Goal: Information Seeking & Learning: Find specific fact

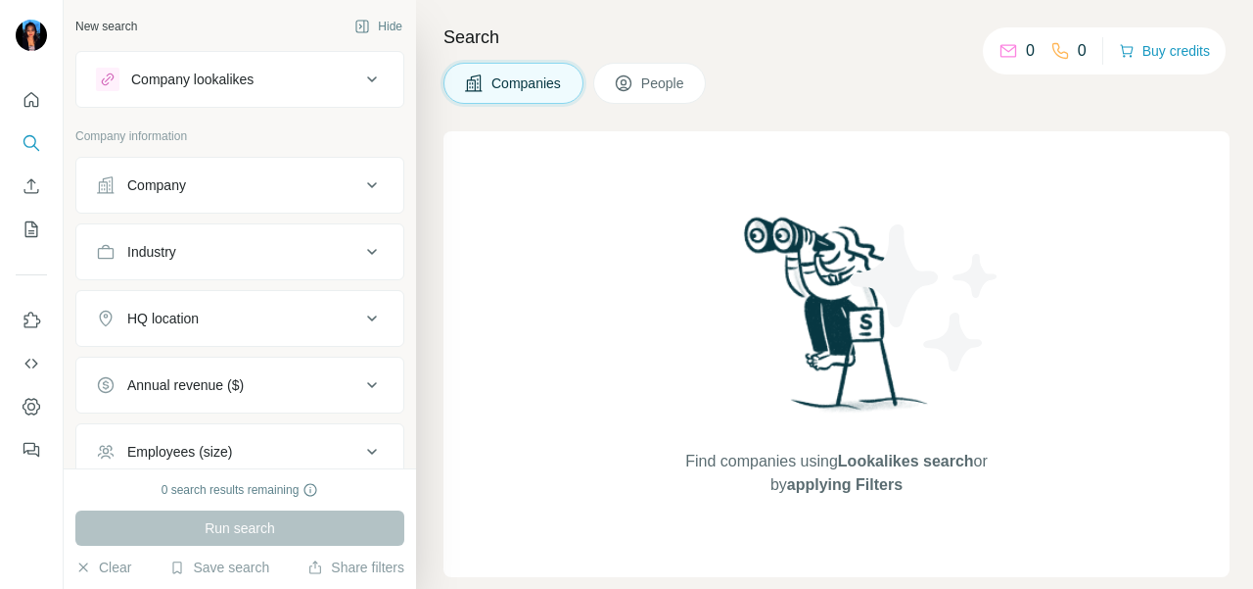
drag, startPoint x: 135, startPoint y: 177, endPoint x: 139, endPoint y: 208, distance: 30.6
click at [135, 177] on div "Company" at bounding box center [156, 185] width 59 height 20
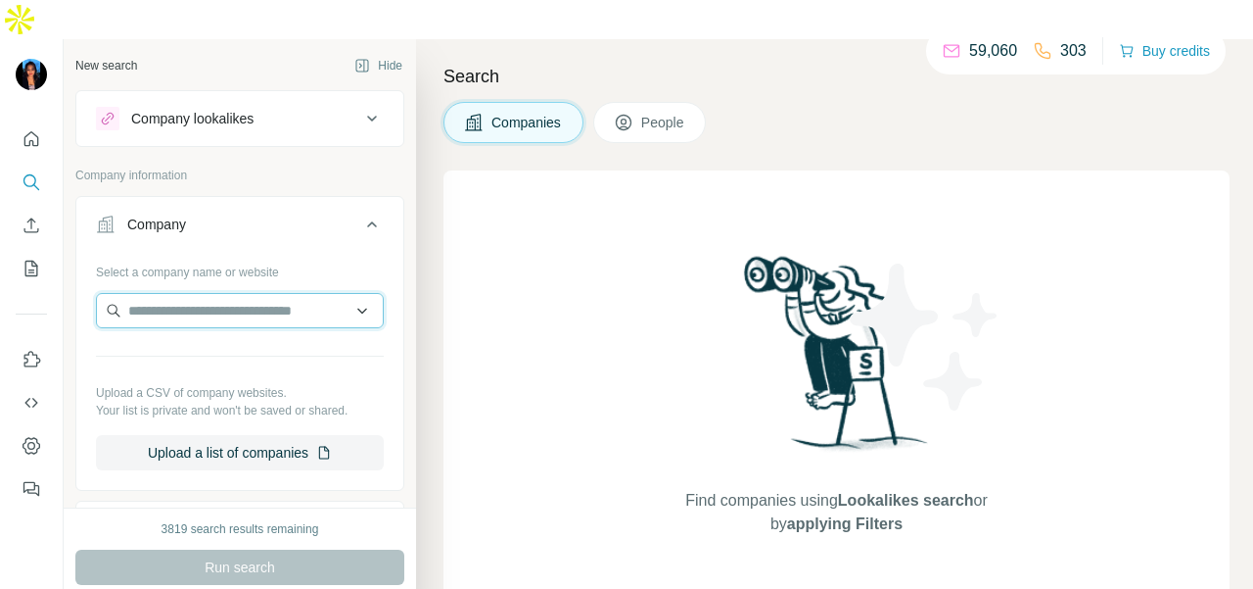
click at [154, 293] on input "text" at bounding box center [240, 310] width 288 height 35
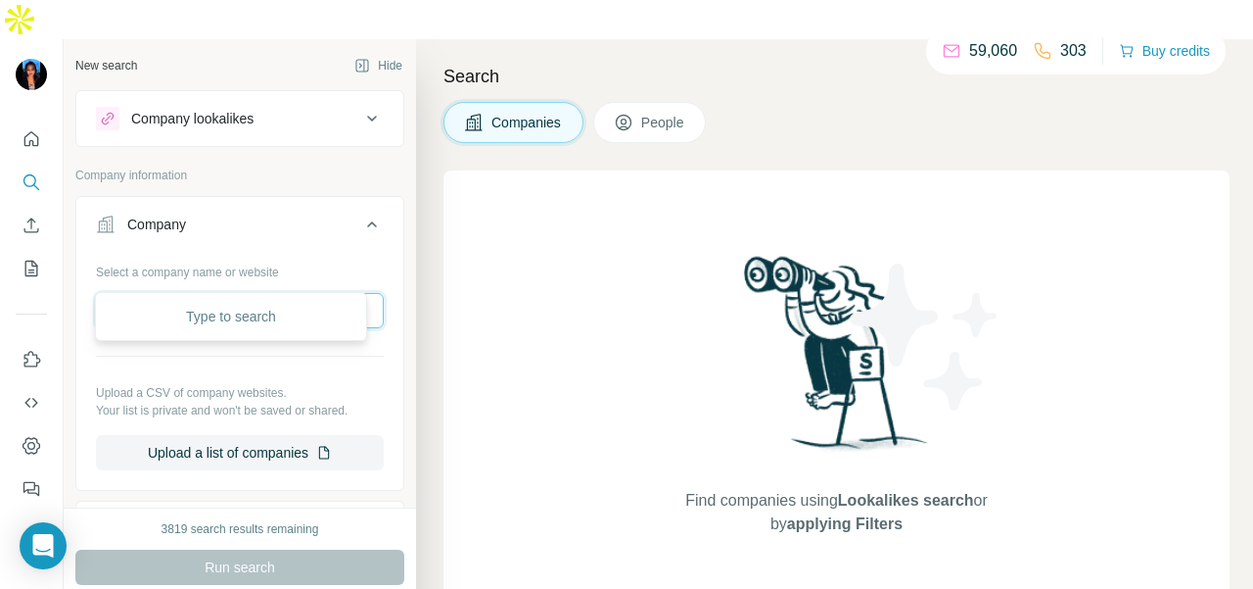
paste input "**********"
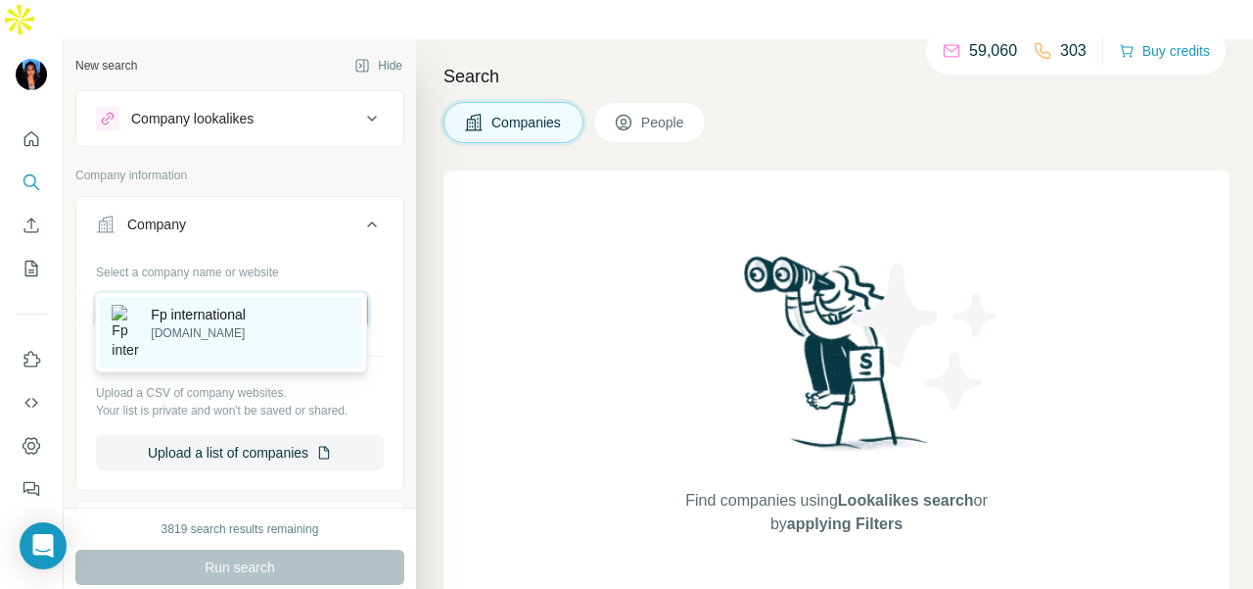
type input "**********"
click at [216, 339] on p "[DOMAIN_NAME]" at bounding box center [198, 333] width 95 height 18
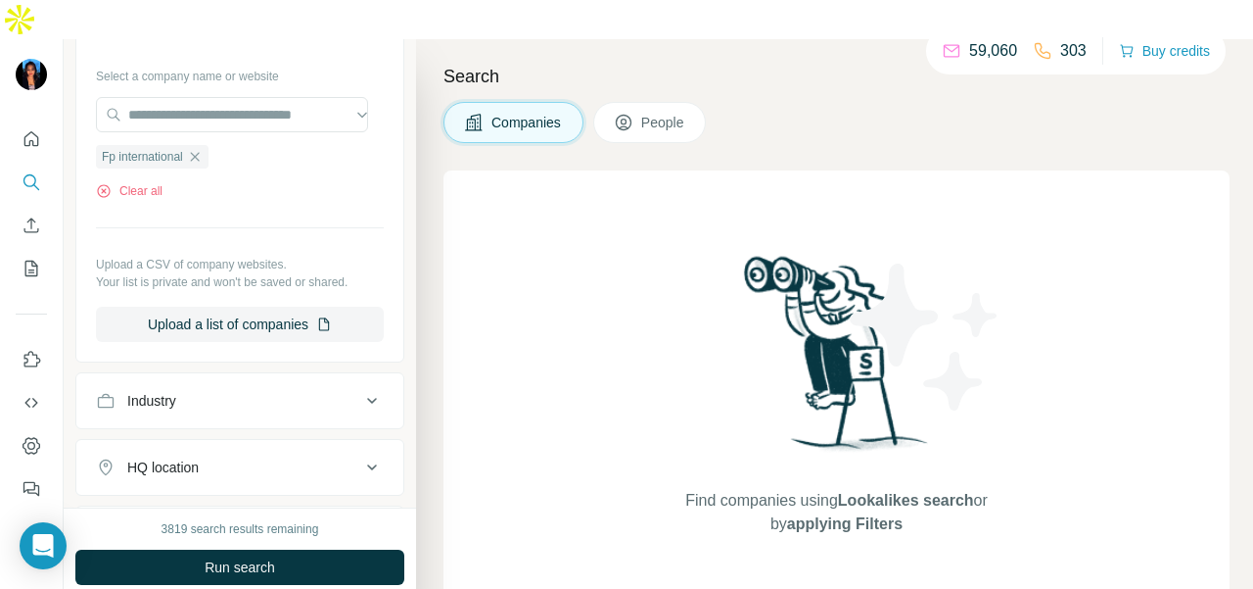
scroll to position [294, 0]
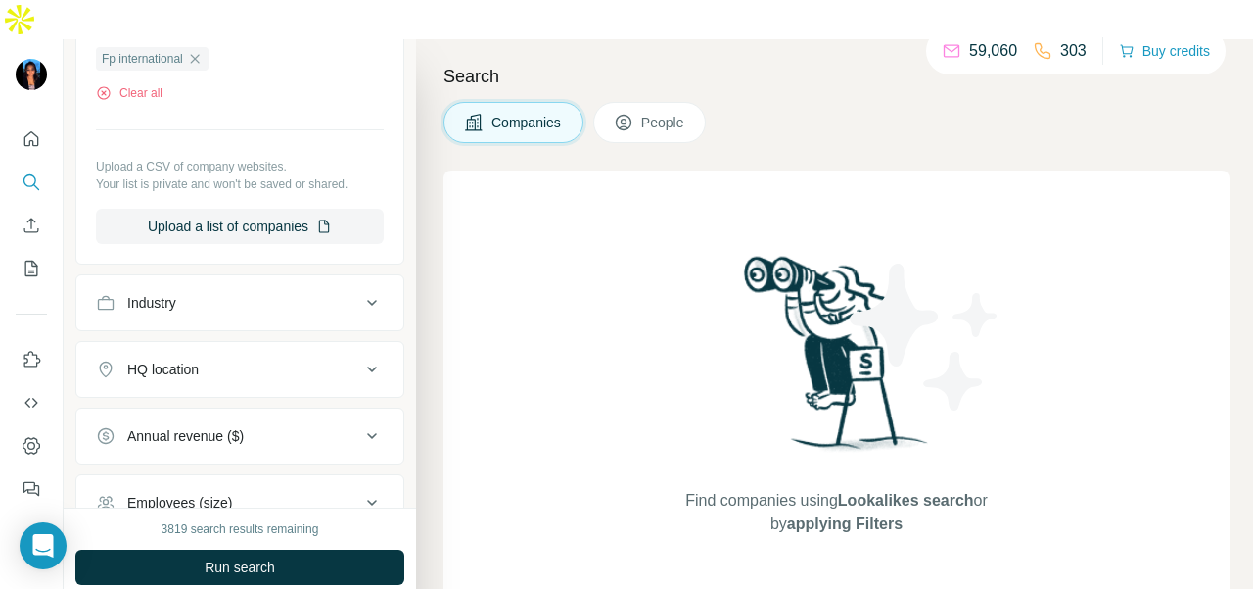
click at [663, 102] on button "People" at bounding box center [650, 122] width 114 height 41
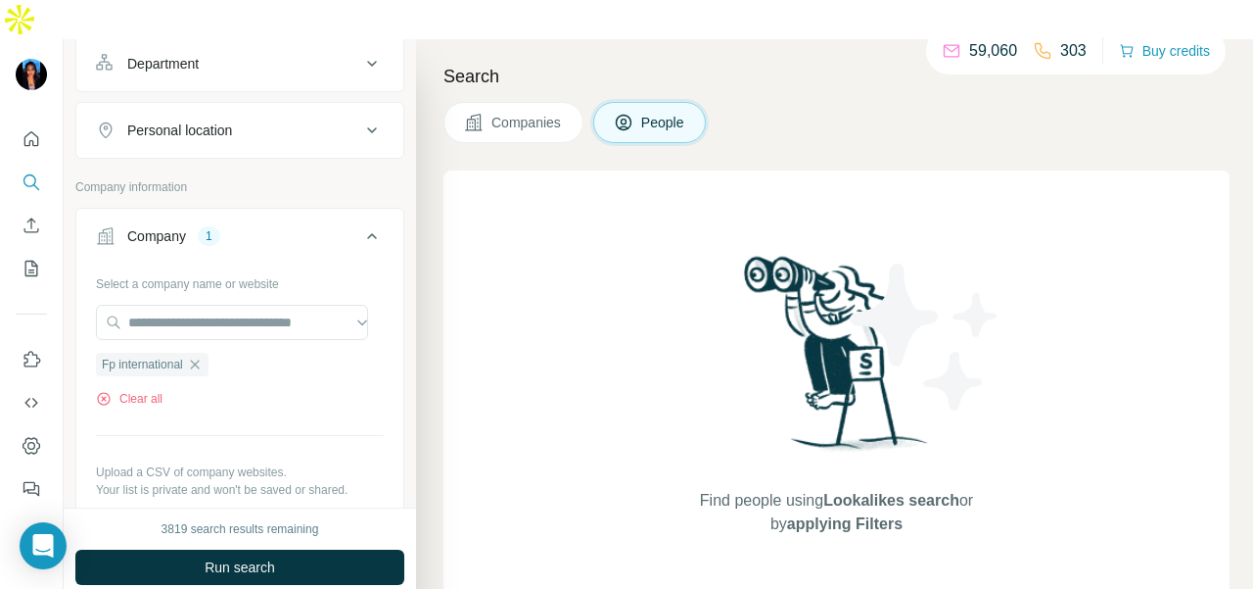
click at [278, 54] on div "Department" at bounding box center [228, 64] width 264 height 20
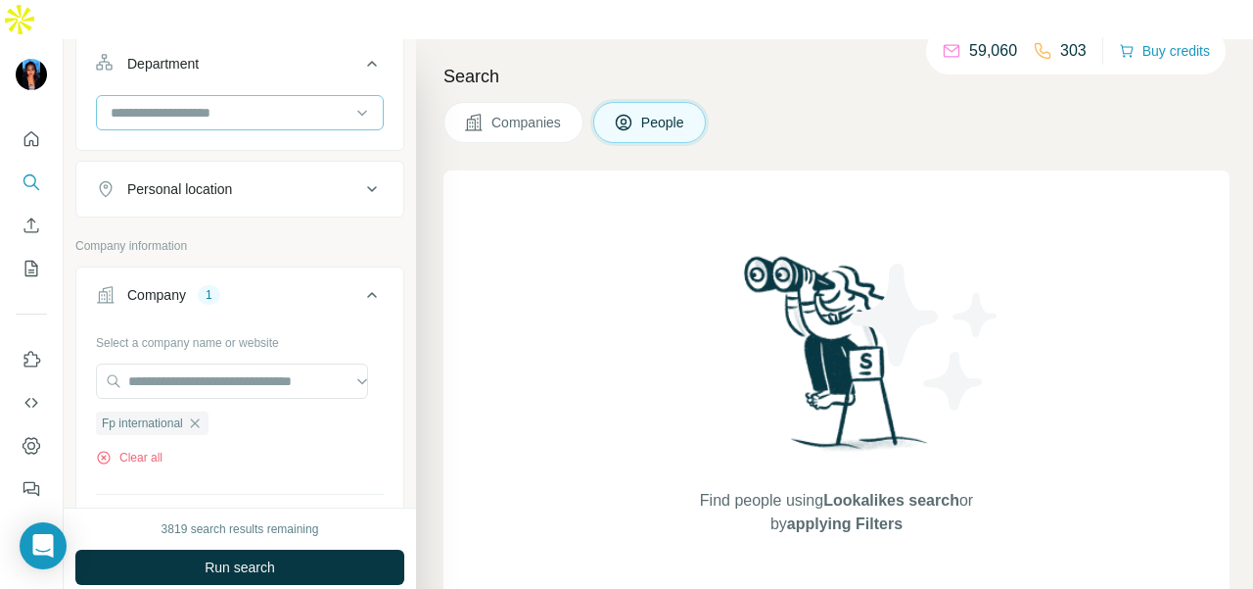
click at [287, 102] on input at bounding box center [230, 113] width 242 height 22
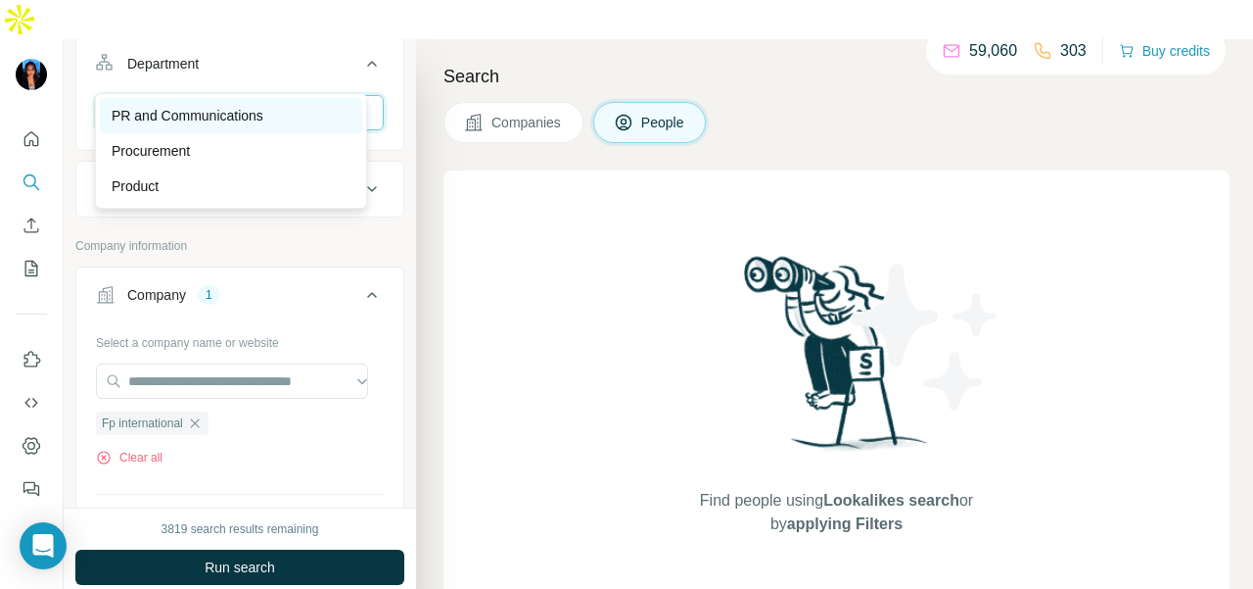
type input "**"
click at [288, 108] on div "PR and Communications" at bounding box center [231, 116] width 239 height 20
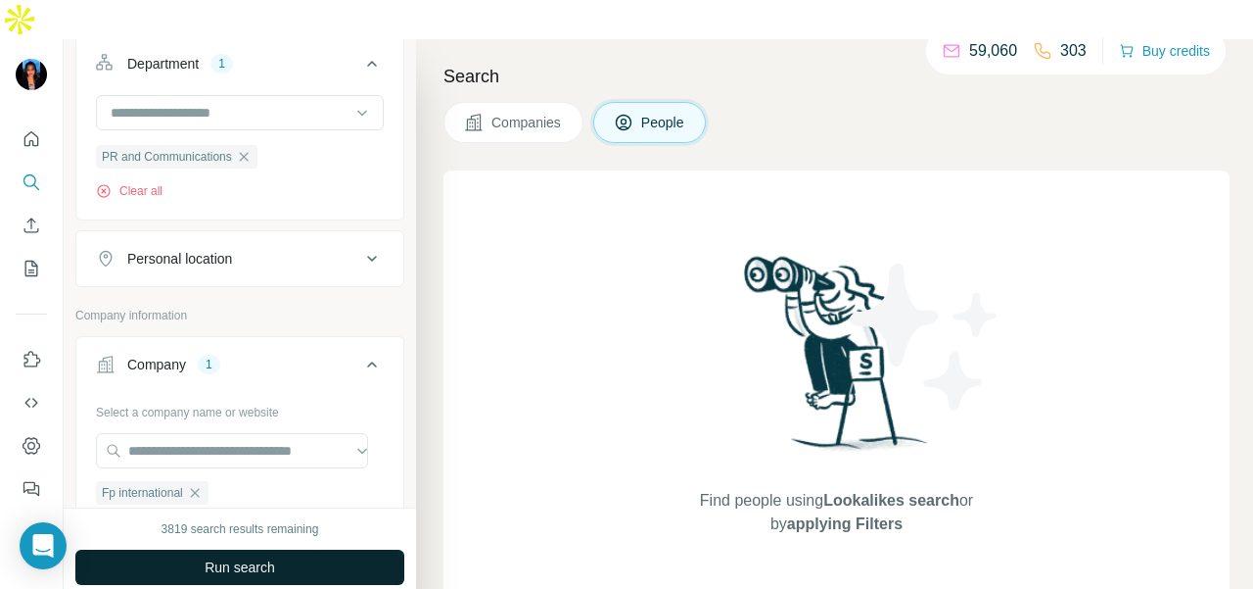
click at [291, 549] on button "Run search" at bounding box center [239, 566] width 329 height 35
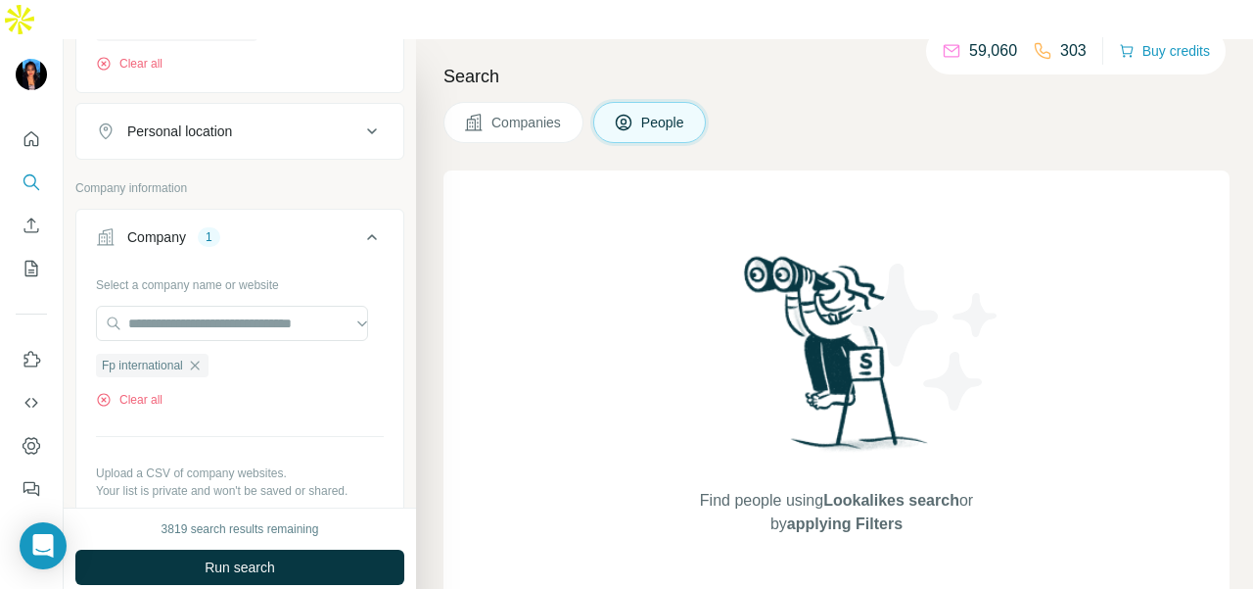
scroll to position [392, 0]
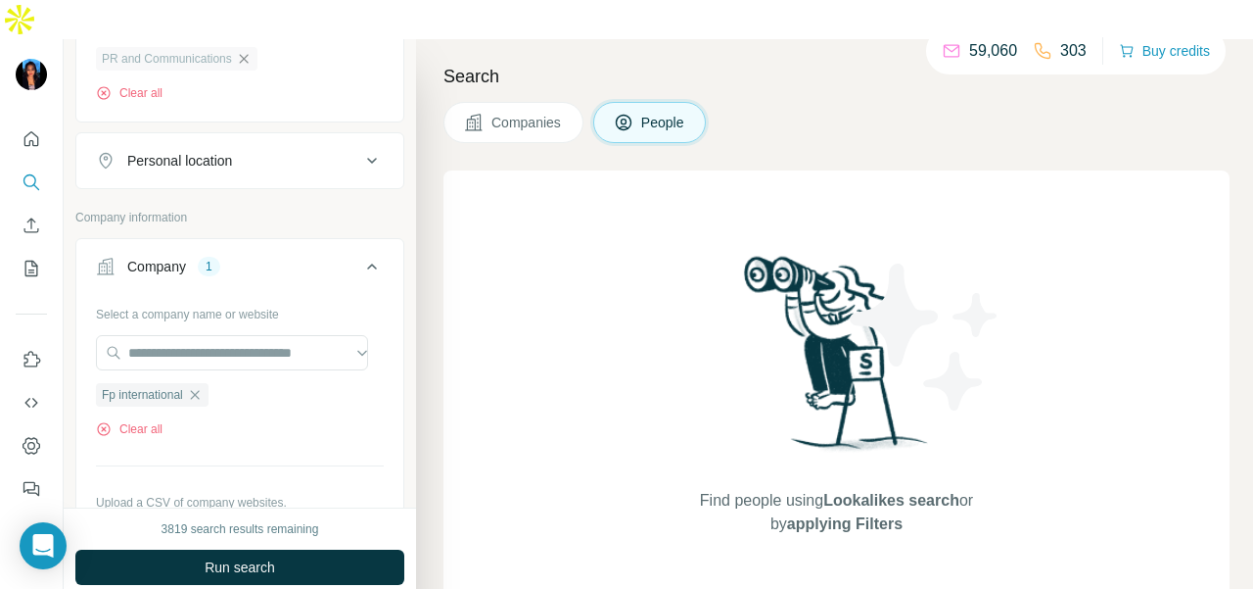
click at [243, 51] on icon "button" at bounding box center [244, 59] width 16 height 16
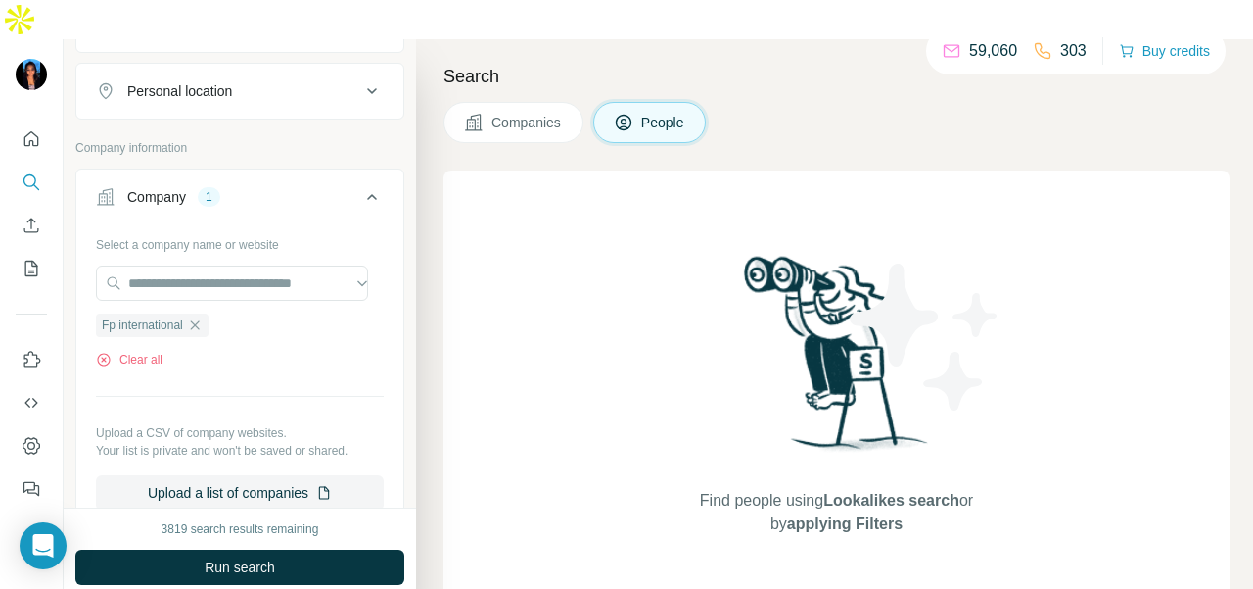
click at [245, 68] on button "Personal location" at bounding box center [239, 91] width 327 height 47
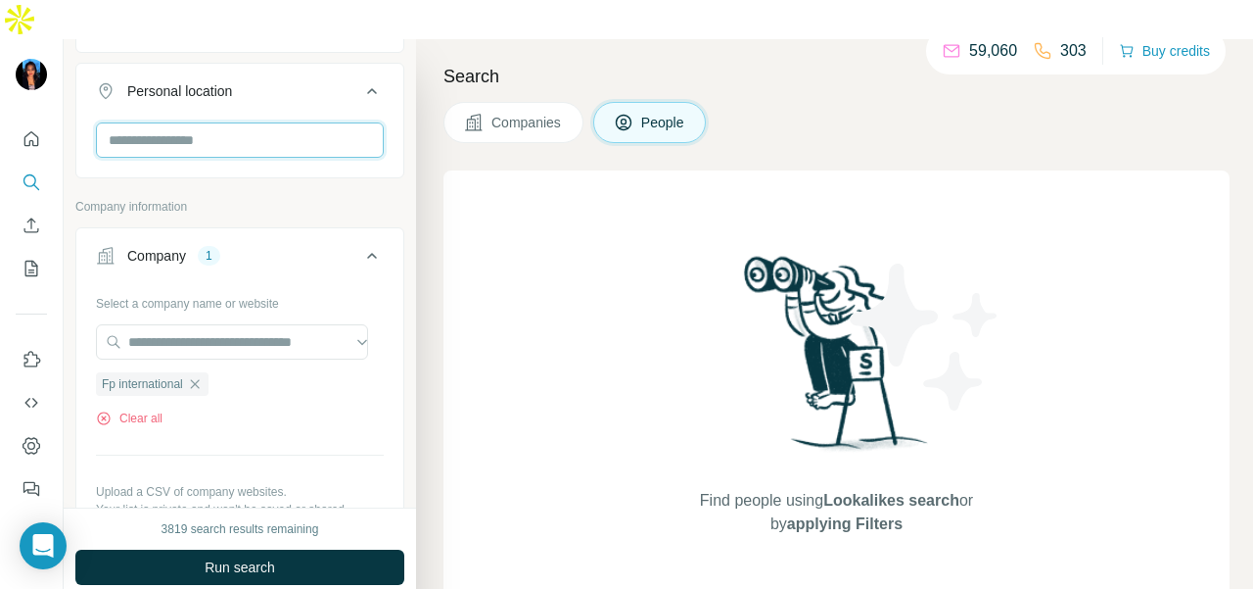
drag, startPoint x: 245, startPoint y: 61, endPoint x: 244, endPoint y: 106, distance: 45.1
click at [244, 122] on input "text" at bounding box center [240, 139] width 288 height 35
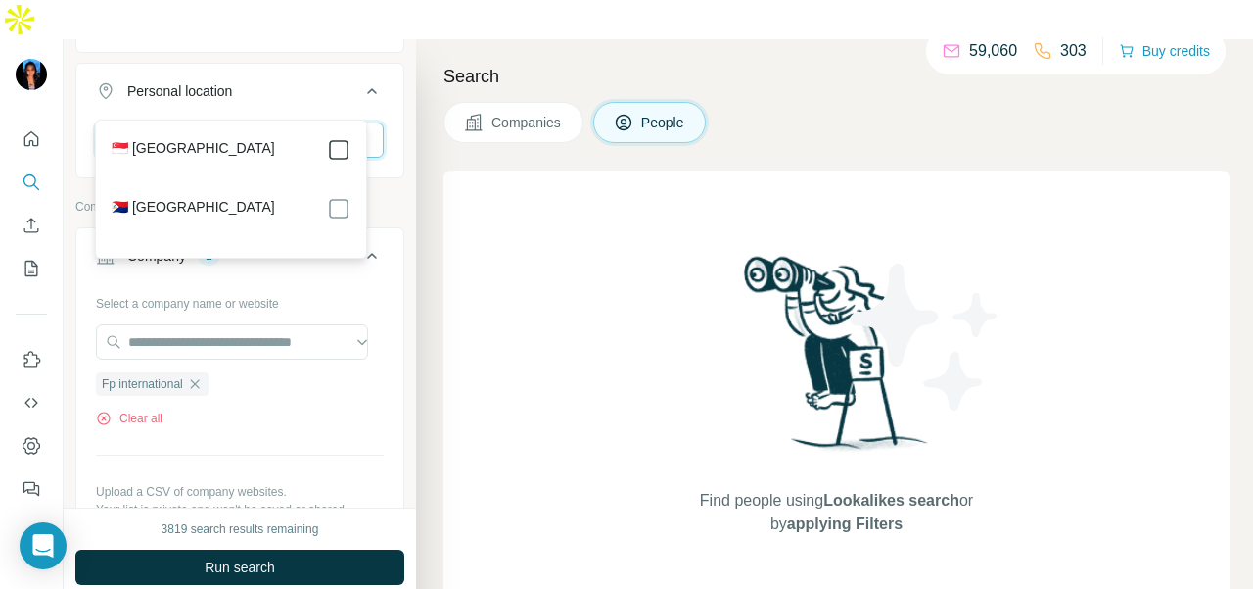
type input "***"
click at [343, 160] on icon at bounding box center [339, 150] width 24 height 24
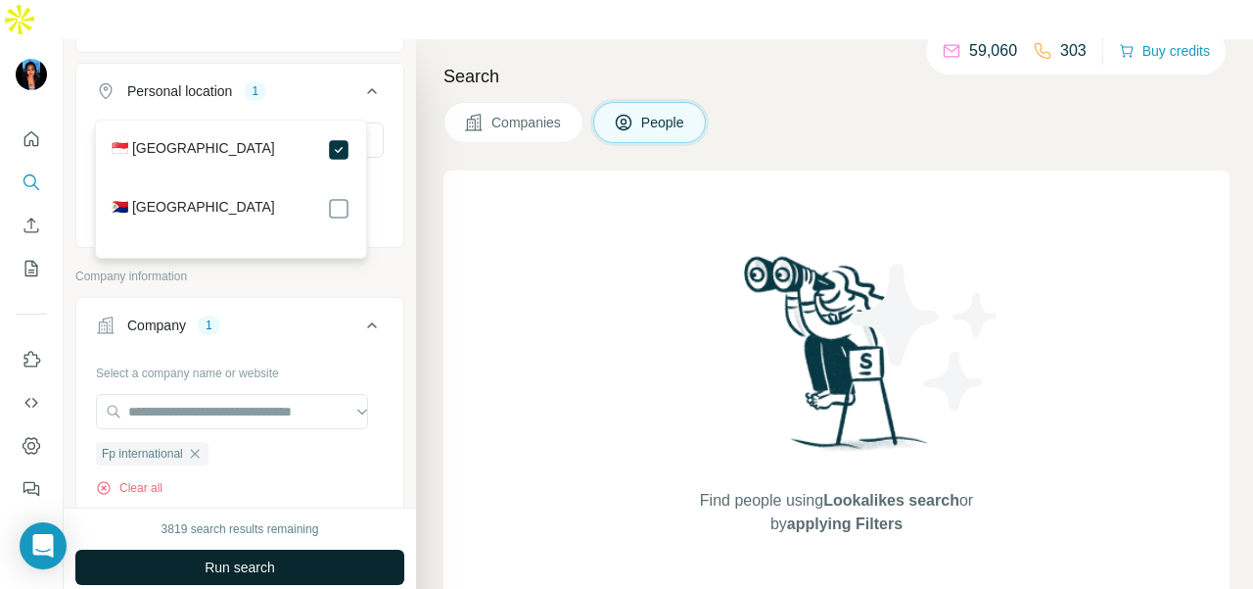
click at [353, 549] on button "Run search" at bounding box center [239, 566] width 329 height 35
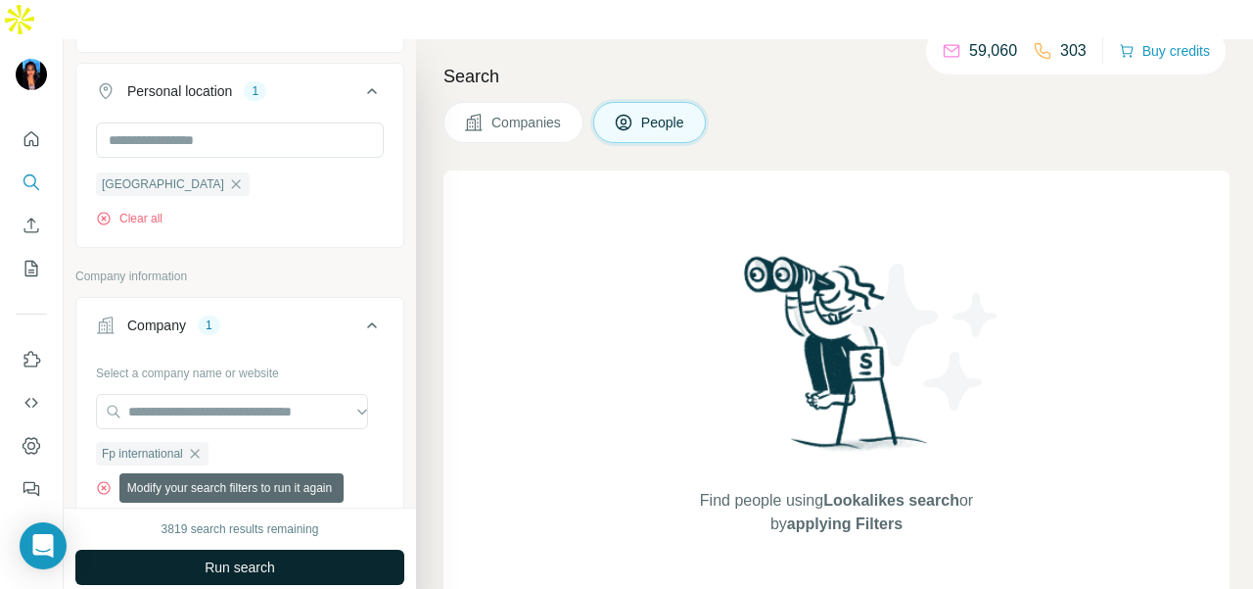
click at [353, 549] on button "Run search" at bounding box center [239, 566] width 329 height 35
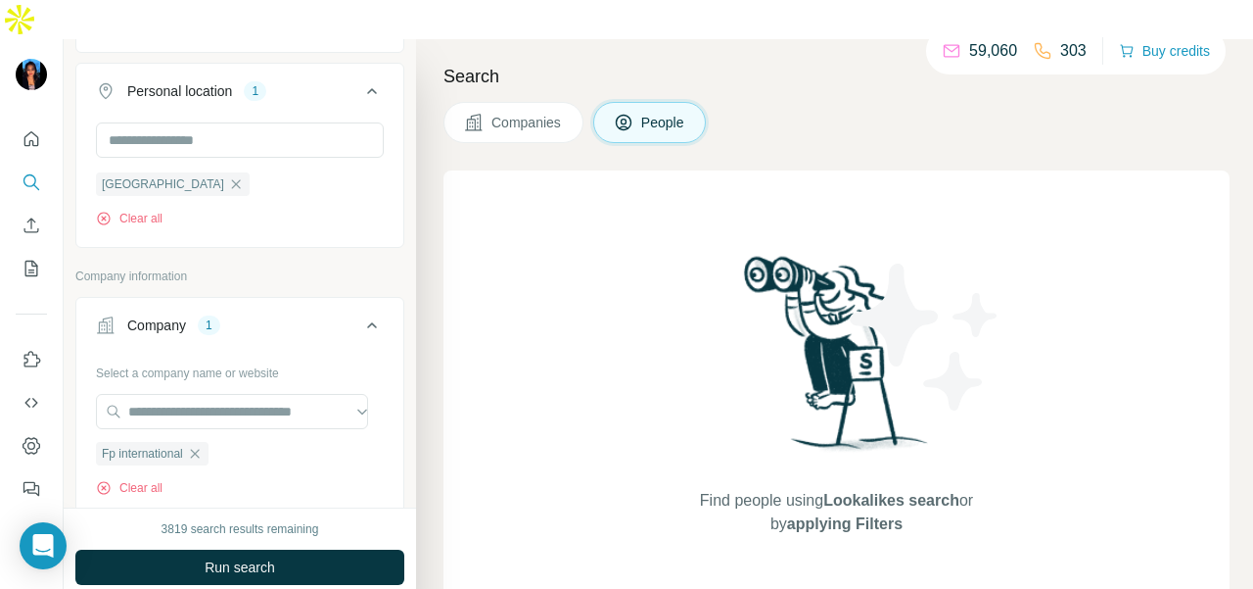
click at [274, 199] on div "Singapore Clear all" at bounding box center [239, 182] width 327 height 120
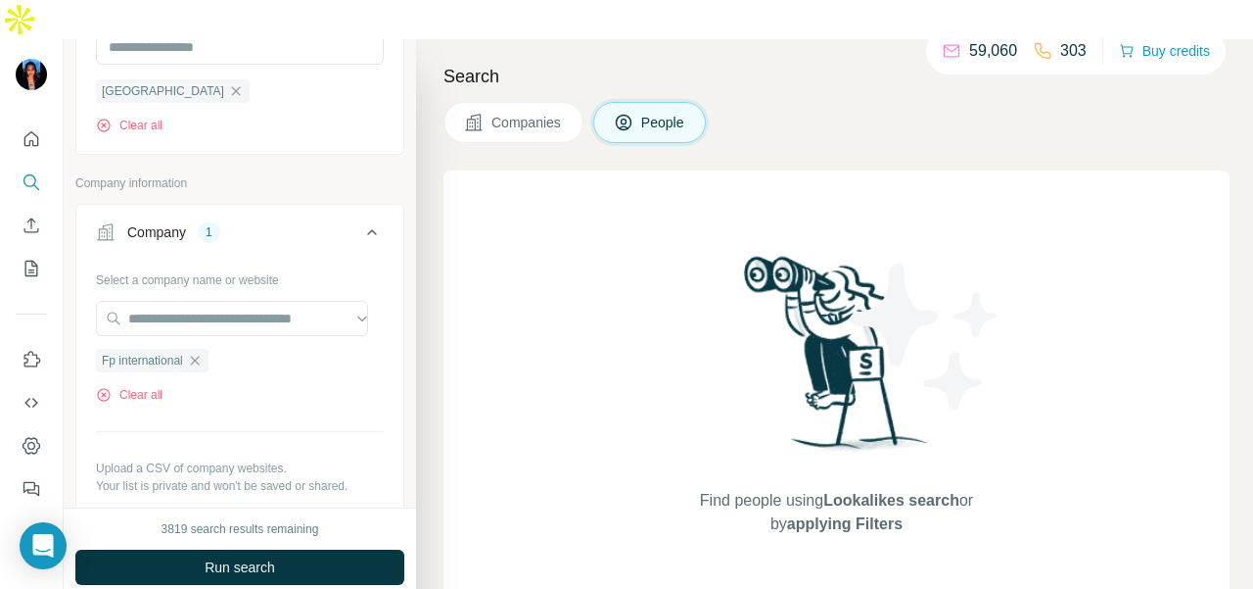
scroll to position [490, 0]
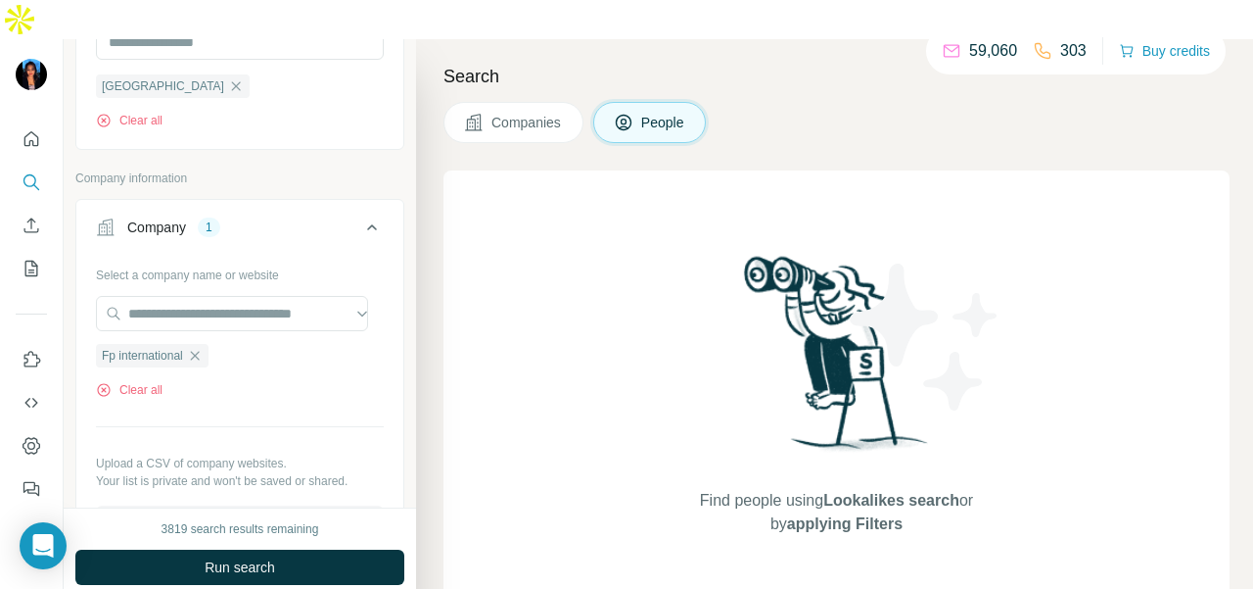
click at [483, 102] on button "Companies" at bounding box center [514, 122] width 140 height 41
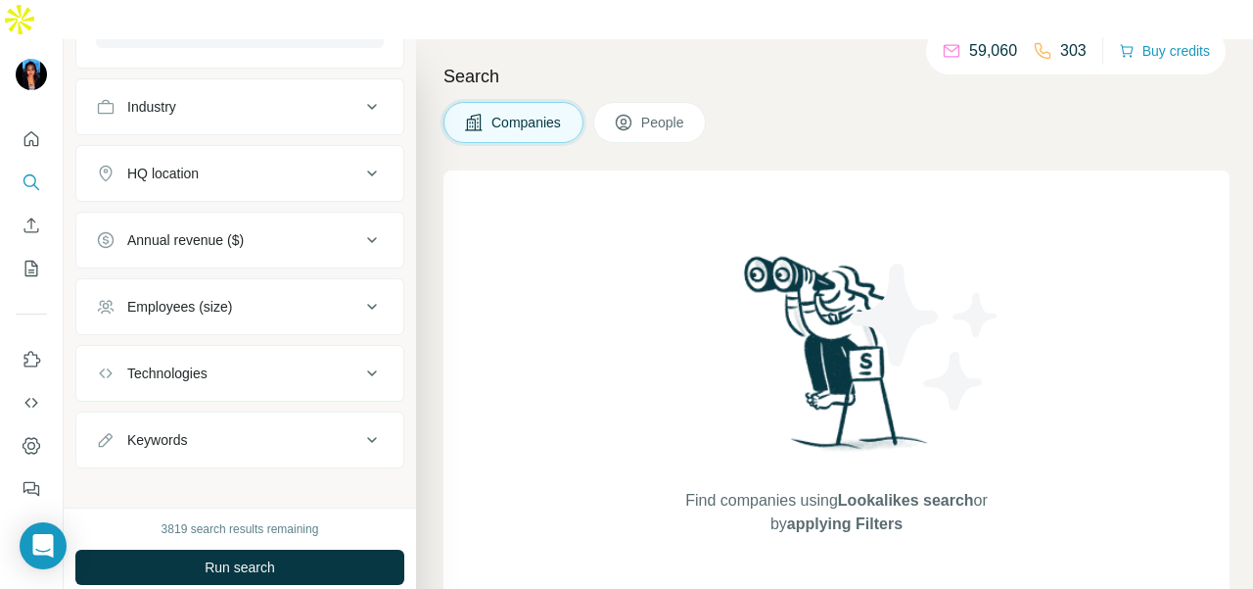
click at [307, 549] on button "Run search" at bounding box center [239, 566] width 329 height 35
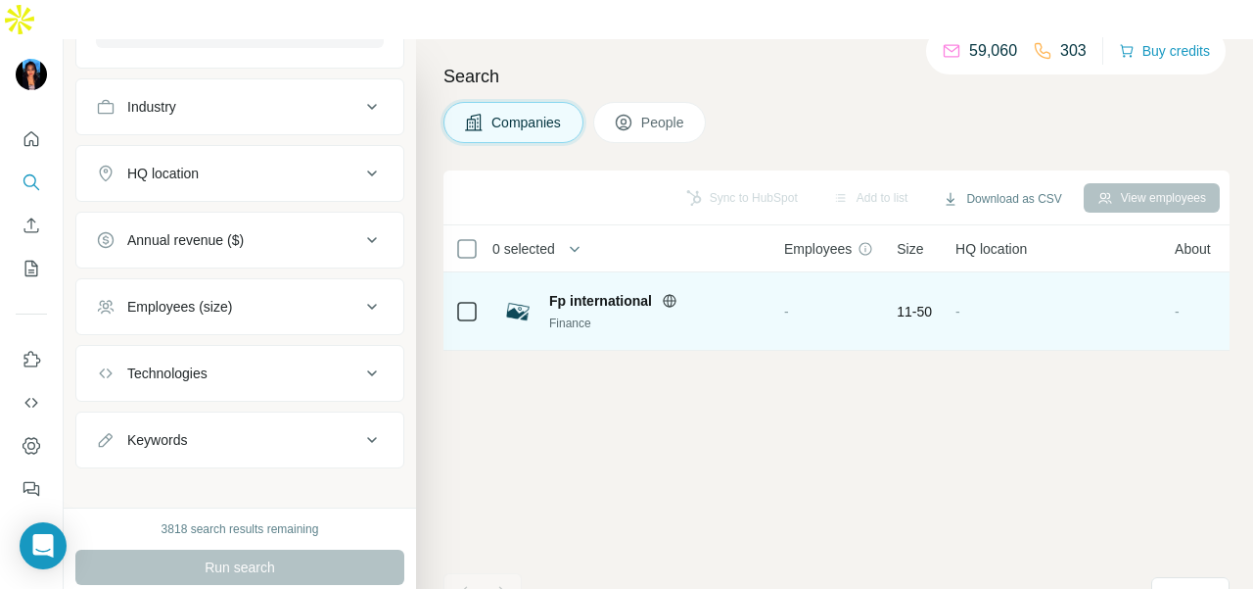
click at [842, 284] on div "-" at bounding box center [828, 311] width 89 height 54
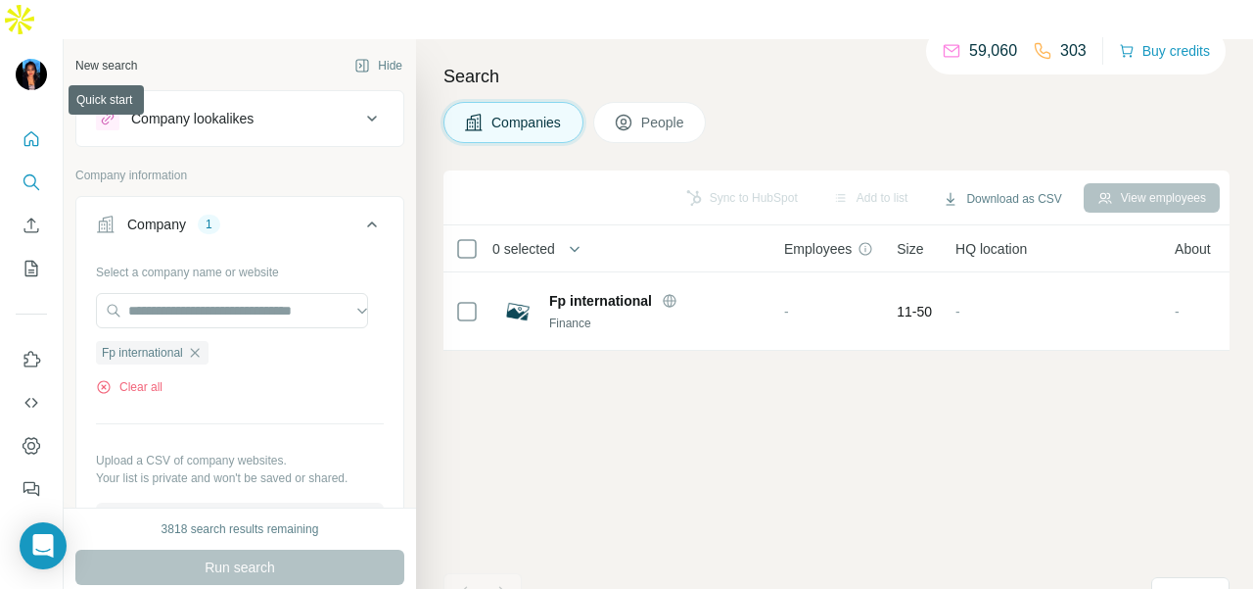
click at [18, 121] on button "Quick start" at bounding box center [31, 138] width 31 height 35
